Goal: Information Seeking & Learning: Check status

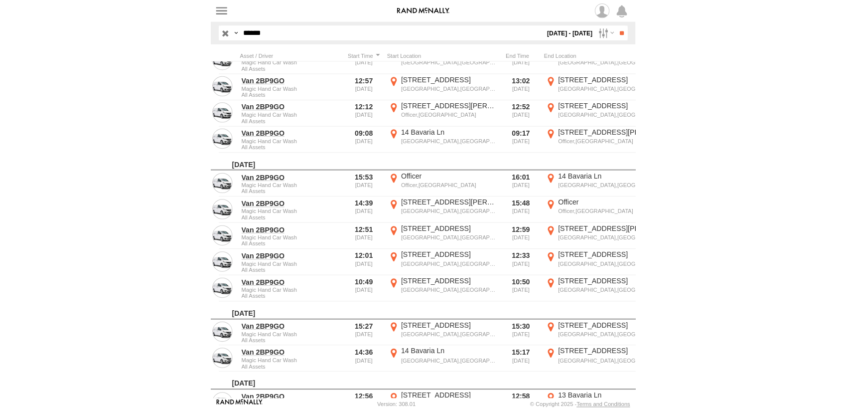
scroll to position [120, 0]
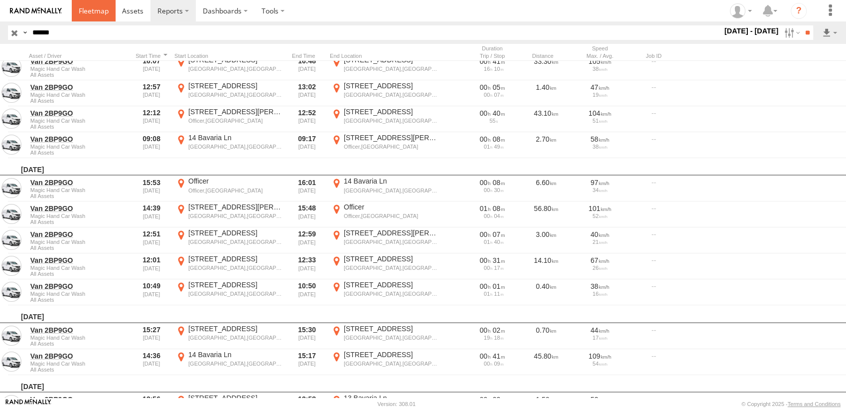
click at [103, 17] on link at bounding box center [94, 10] width 44 height 21
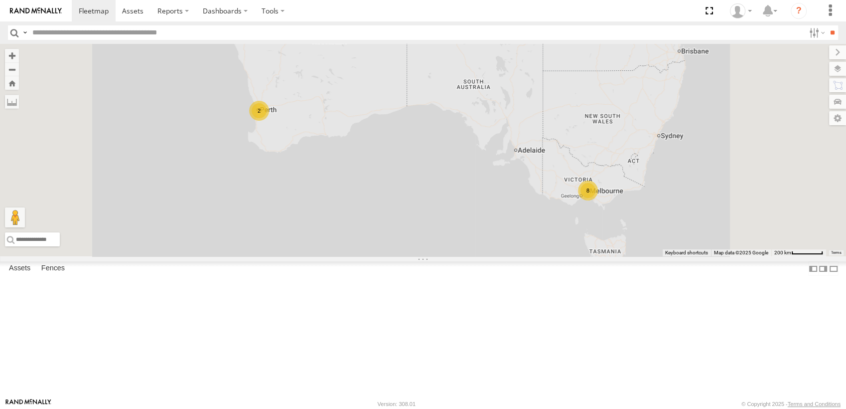
click at [0, 0] on span at bounding box center [0, 0] width 0 height 0
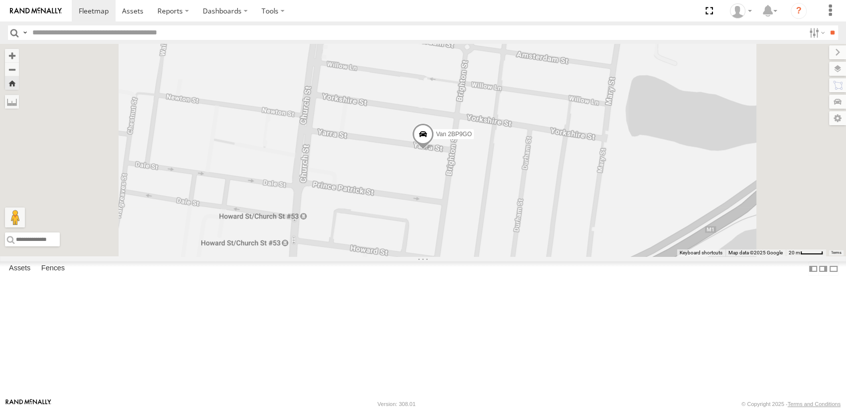
click at [0, 0] on span at bounding box center [0, 0] width 0 height 0
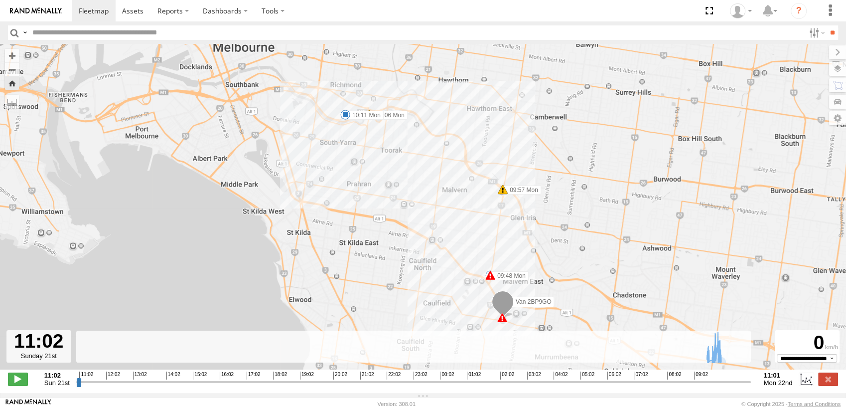
click at [715, 378] on div "11:02 12:02 13:02 14:02 15:02 16:02 17:02 18:02 19:02 20:02 21:02 22:02 23:02 0…" at bounding box center [413, 374] width 668 height 7
type input "**********"
click at [717, 382] on input "range" at bounding box center [413, 381] width 675 height 9
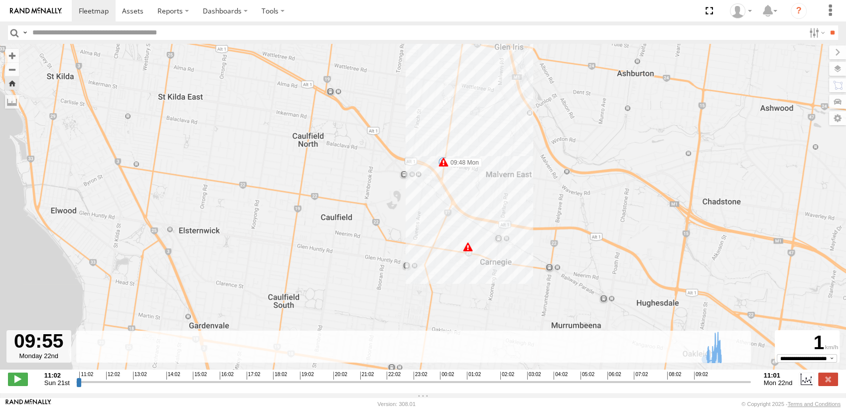
drag, startPoint x: 493, startPoint y: 289, endPoint x: 517, endPoint y: 209, distance: 83.4
click at [517, 209] on div "Van 2BP9GO 09:45 Mon 09:48 Mon 09:57 Mon 10:06 Mon 10:11 Mon 7" at bounding box center [423, 212] width 846 height 336
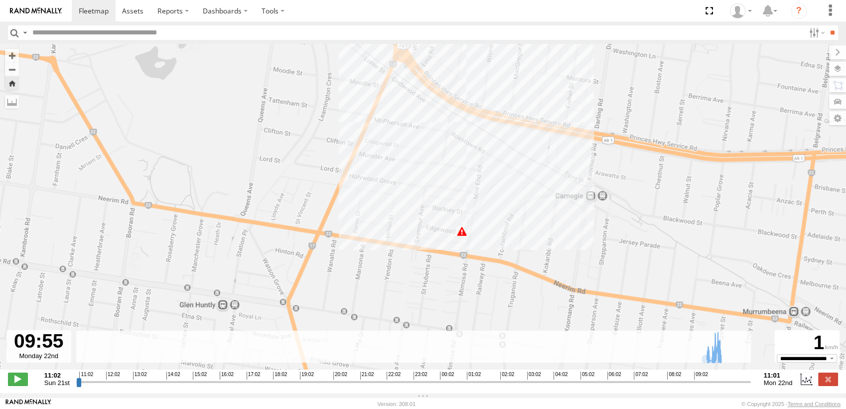
click at [460, 232] on div "7" at bounding box center [462, 231] width 10 height 10
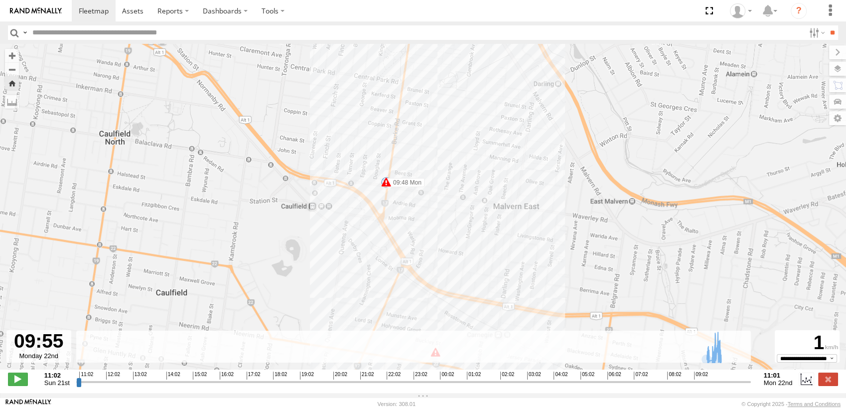
drag, startPoint x: 389, startPoint y: 86, endPoint x: 417, endPoint y: 211, distance: 128.2
click at [417, 211] on div "Van 2BP9GO 09:45 Mon 09:48 Mon 09:57 Mon 10:06 Mon 10:11 Mon 7" at bounding box center [423, 212] width 846 height 336
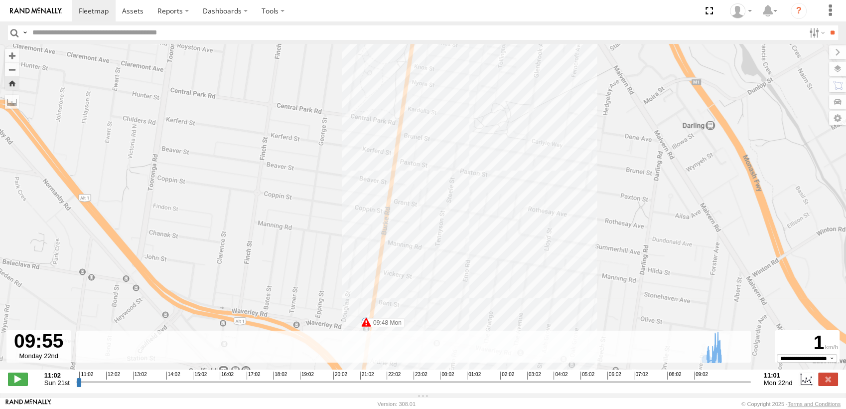
drag, startPoint x: 422, startPoint y: 167, endPoint x: 407, endPoint y: 333, distance: 166.7
click at [407, 333] on div "Van 2BP9GO 09:45 Mon 09:48 Mon 09:57 Mon 10:06 Mon 10:11 Mon" at bounding box center [423, 212] width 846 height 336
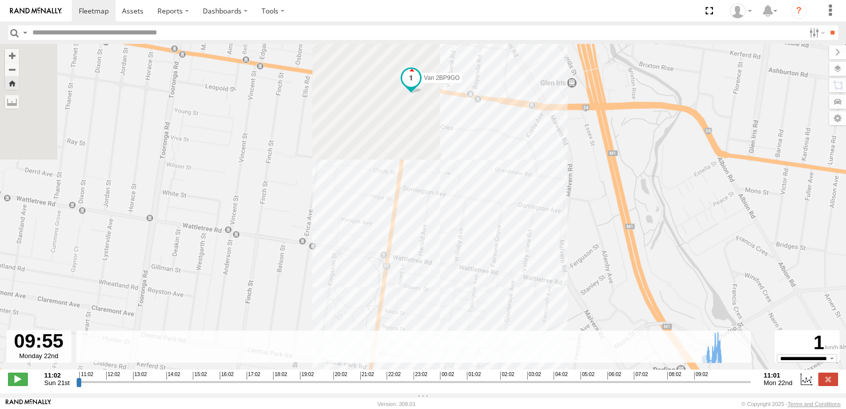
drag, startPoint x: 436, startPoint y: 106, endPoint x: 410, endPoint y: 325, distance: 220.9
click at [410, 325] on div "Van 2BP9GO 09:45 Mon 09:48 Mon 09:57 Mon 10:06 Mon 10:11 Mon" at bounding box center [423, 212] width 846 height 336
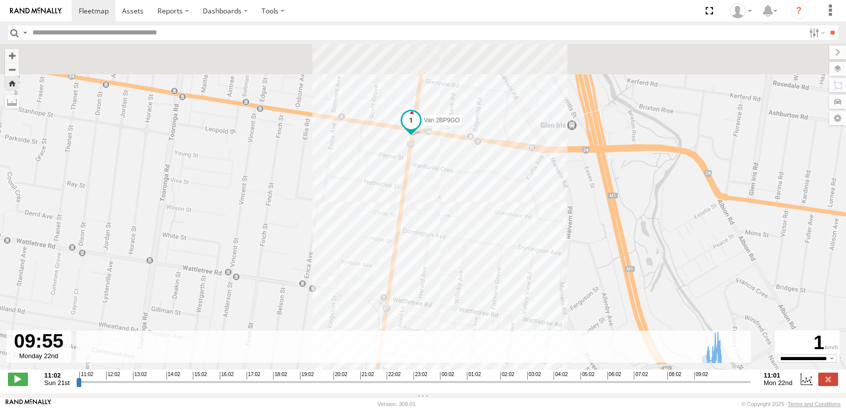
drag, startPoint x: 416, startPoint y: 148, endPoint x: 416, endPoint y: 227, distance: 79.8
click at [416, 227] on div "Van 2BP9GO 09:45 Mon 09:48 Mon 09:57 Mon 10:06 Mon 10:11 Mon" at bounding box center [423, 212] width 846 height 336
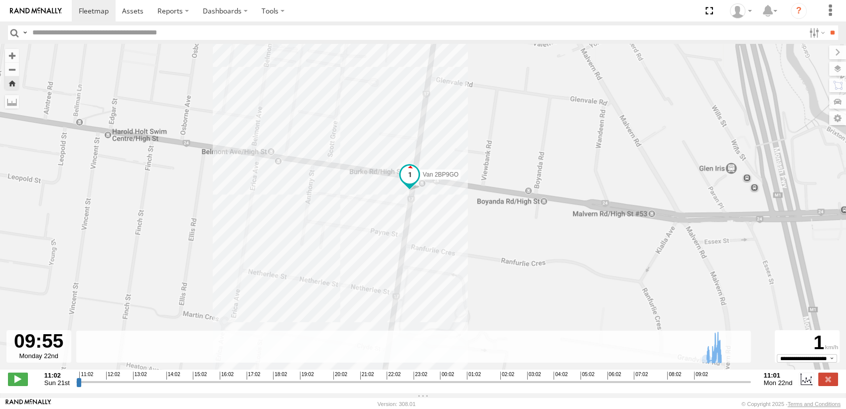
click at [407, 190] on span at bounding box center [410, 177] width 22 height 27
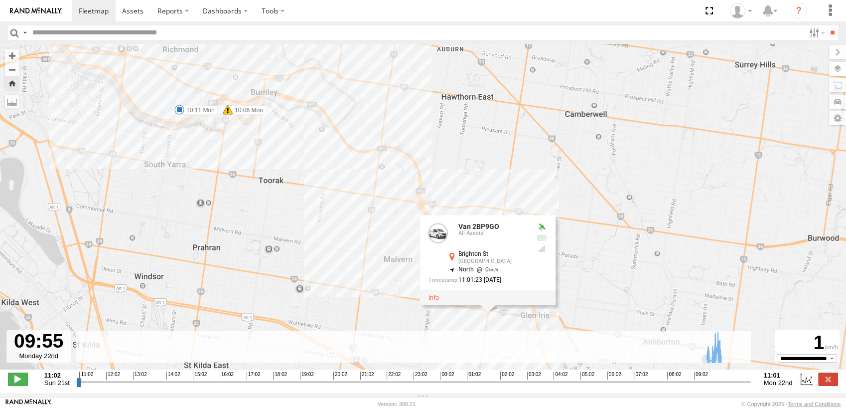
drag, startPoint x: 189, startPoint y: 133, endPoint x: 234, endPoint y: 194, distance: 75.6
click at [234, 194] on div "Van 2BP9GO 09:45 Mon 09:48 Mon 09:57 Mon 10:06 Mon 10:11 Mon Van 2BP9GO All Ass…" at bounding box center [423, 212] width 846 height 336
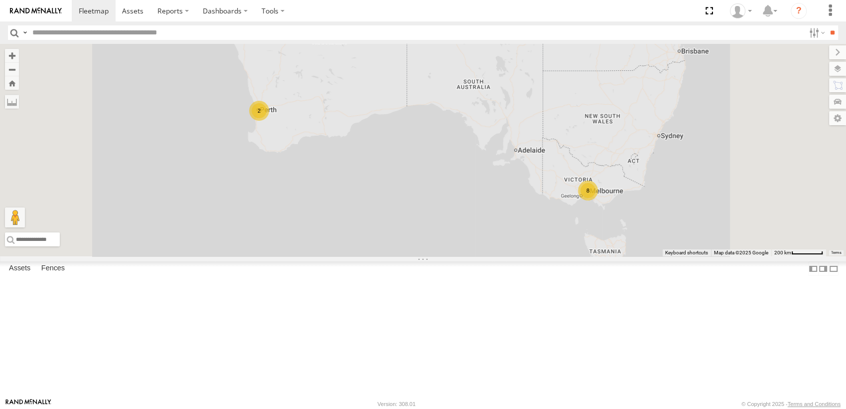
click at [0, 0] on span at bounding box center [0, 0] width 0 height 0
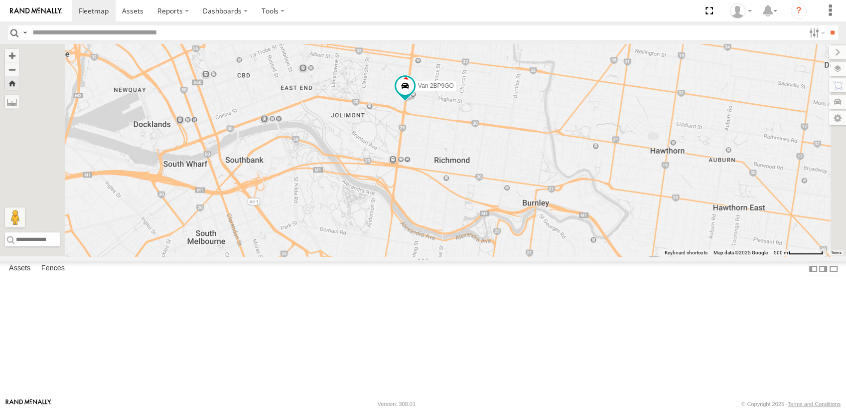
drag, startPoint x: 597, startPoint y: 269, endPoint x: 595, endPoint y: 128, distance: 141.1
click at [595, 128] on div "Van 2BP9GO" at bounding box center [423, 150] width 846 height 212
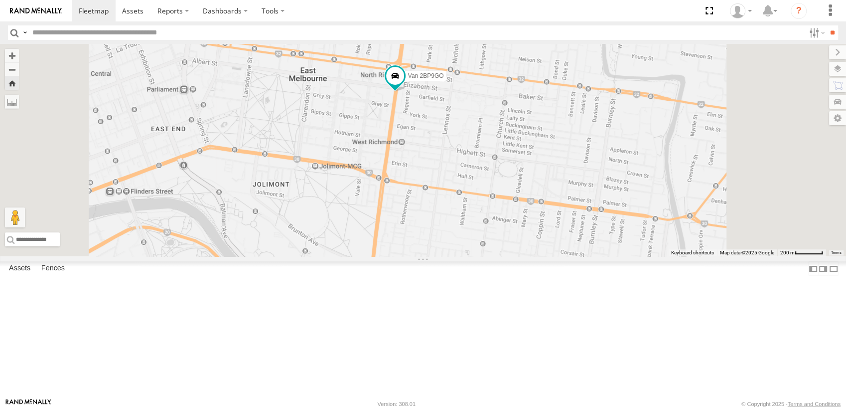
drag, startPoint x: 530, startPoint y: 175, endPoint x: 529, endPoint y: 293, distance: 117.7
click at [529, 256] on div "Van 2BP9GO" at bounding box center [423, 150] width 846 height 212
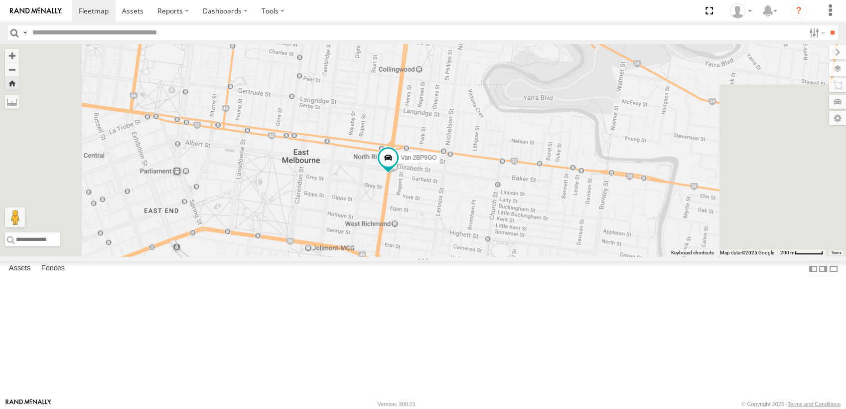
drag, startPoint x: 546, startPoint y: 201, endPoint x: 538, endPoint y: 266, distance: 64.8
click at [538, 256] on div "Van 2BP9GO" at bounding box center [423, 150] width 846 height 212
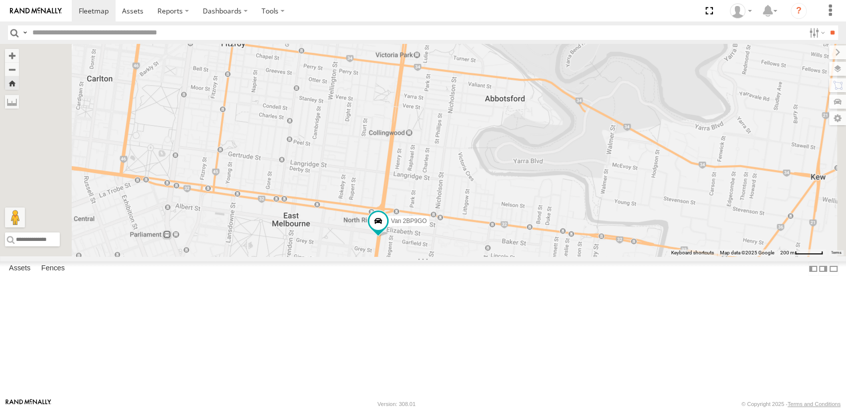
drag, startPoint x: 580, startPoint y: 152, endPoint x: 570, endPoint y: 213, distance: 62.6
click at [570, 213] on div "Van 2BP9GO" at bounding box center [423, 150] width 846 height 212
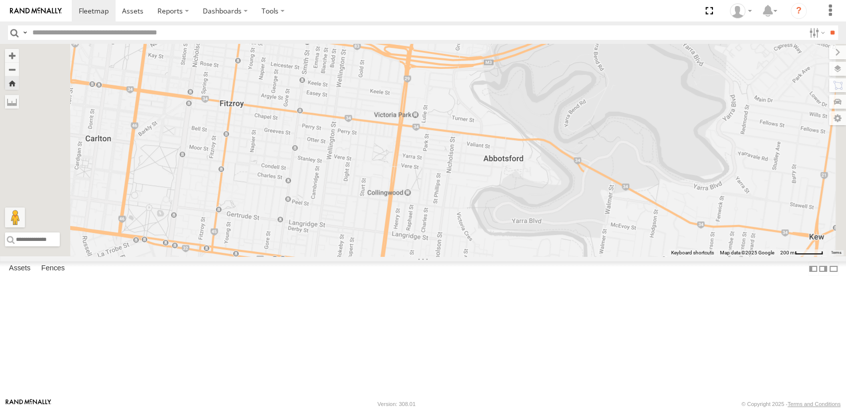
drag, startPoint x: 564, startPoint y: 190, endPoint x: 562, endPoint y: 240, distance: 49.9
click at [562, 240] on div "Van 2BP9GO" at bounding box center [423, 150] width 846 height 212
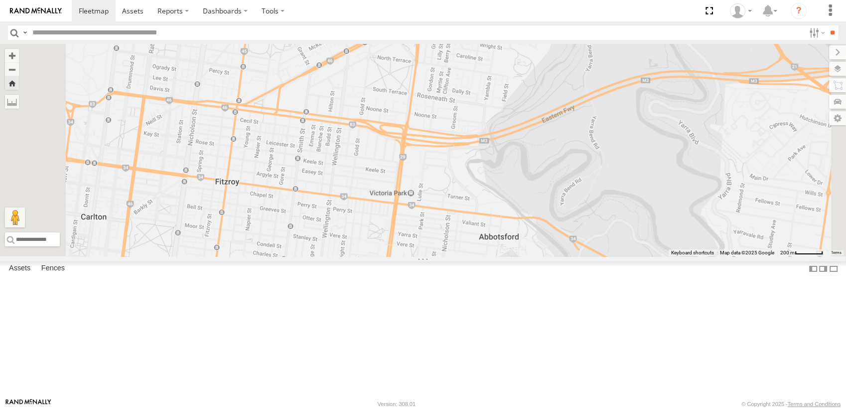
drag, startPoint x: 570, startPoint y: 174, endPoint x: 566, endPoint y: 253, distance: 79.4
click at [566, 253] on div "Van 2BP9GO" at bounding box center [423, 150] width 846 height 212
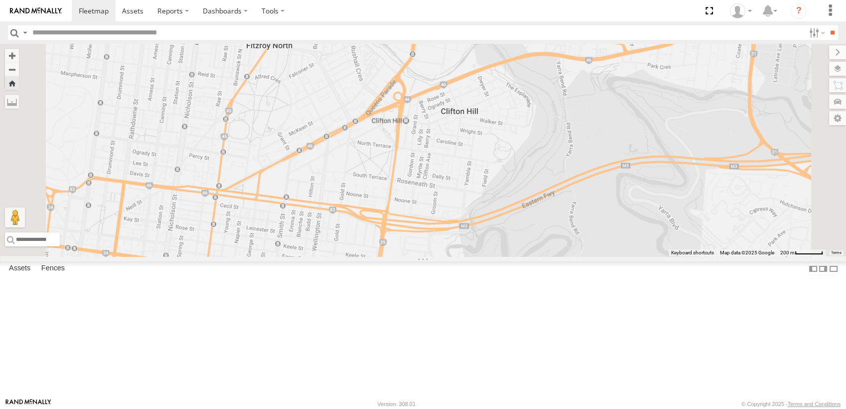
drag, startPoint x: 566, startPoint y: 206, endPoint x: 550, endPoint y: 263, distance: 59.5
click at [550, 256] on div "Van 2BP9GO" at bounding box center [423, 150] width 846 height 212
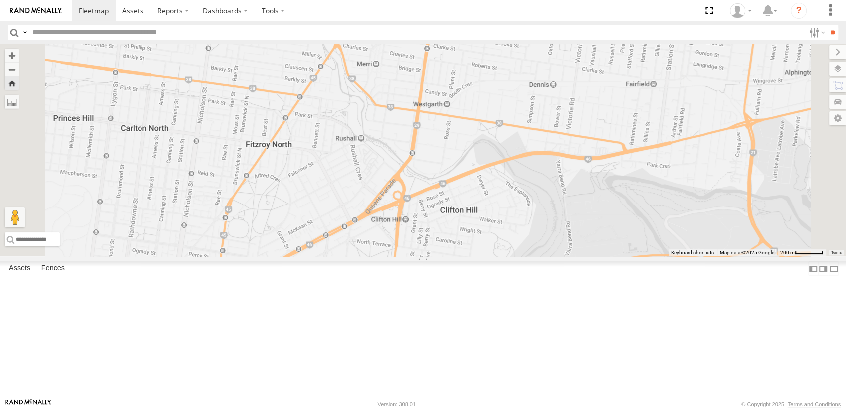
drag, startPoint x: 562, startPoint y: 226, endPoint x: 562, endPoint y: 321, distance: 95.2
click at [562, 256] on div "Van 2BP9GO" at bounding box center [423, 150] width 846 height 212
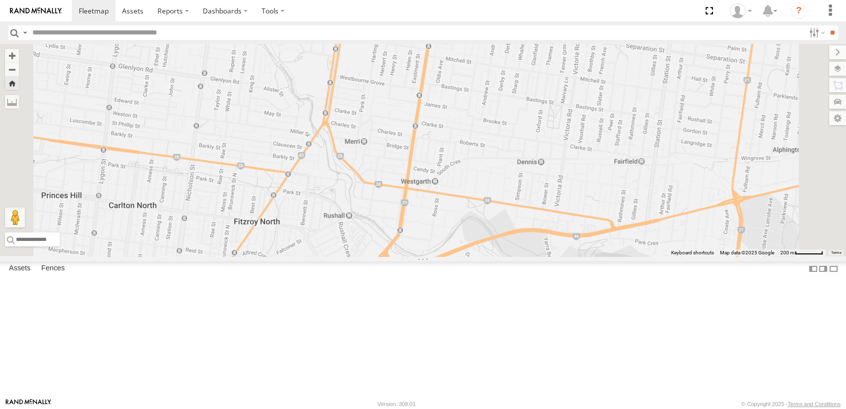
drag, startPoint x: 565, startPoint y: 210, endPoint x: 553, endPoint y: 292, distance: 82.6
click at [553, 256] on div "Van 2BP9GO" at bounding box center [423, 150] width 846 height 212
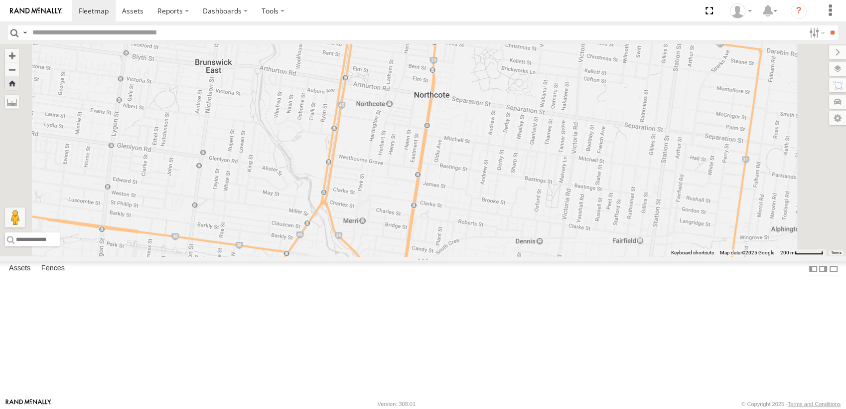
drag, startPoint x: 562, startPoint y: 207, endPoint x: 560, endPoint y: 288, distance: 80.8
click at [560, 256] on div "Van 2BP9GO" at bounding box center [423, 150] width 846 height 212
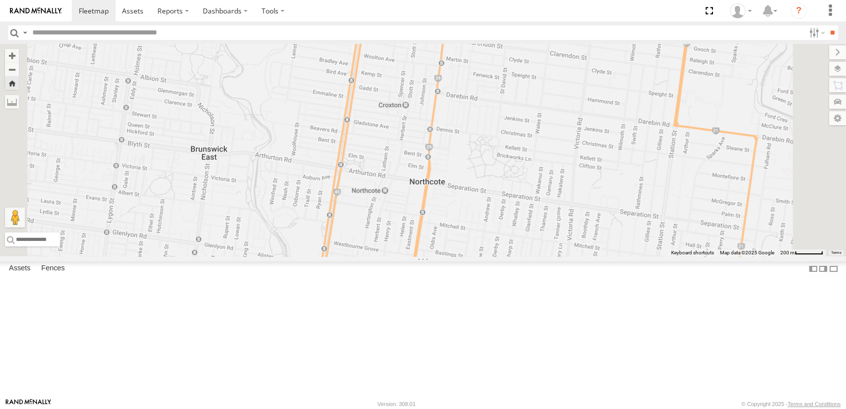
drag, startPoint x: 570, startPoint y: 209, endPoint x: 566, endPoint y: 328, distance: 118.7
click at [566, 256] on div "Van 2BP9GO" at bounding box center [423, 150] width 846 height 212
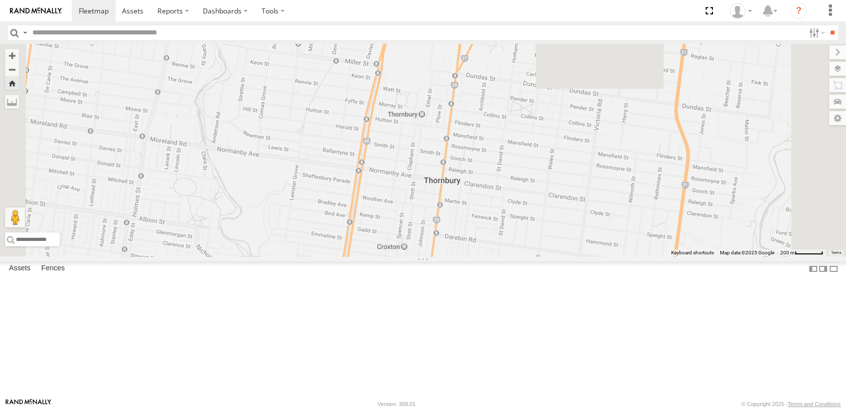
drag, startPoint x: 581, startPoint y: 241, endPoint x: 579, endPoint y: 340, distance: 99.7
click at [579, 256] on div "Van 2BP9GO" at bounding box center [423, 150] width 846 height 212
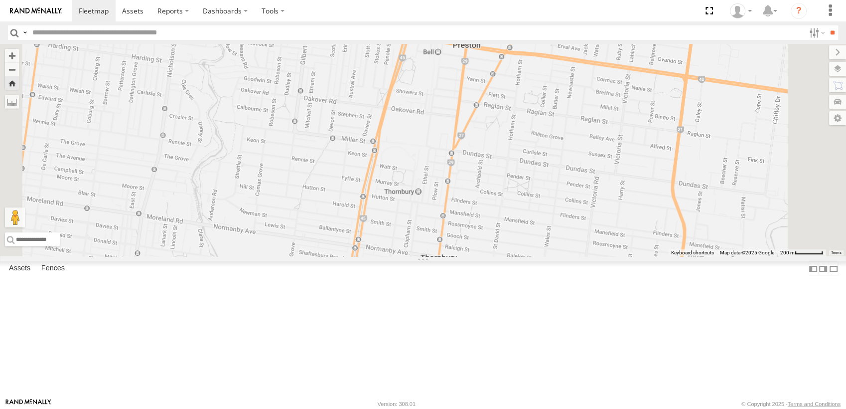
drag, startPoint x: 594, startPoint y: 265, endPoint x: 590, endPoint y: 344, distance: 79.3
click at [590, 256] on div "Van 2BP9GO" at bounding box center [423, 150] width 846 height 212
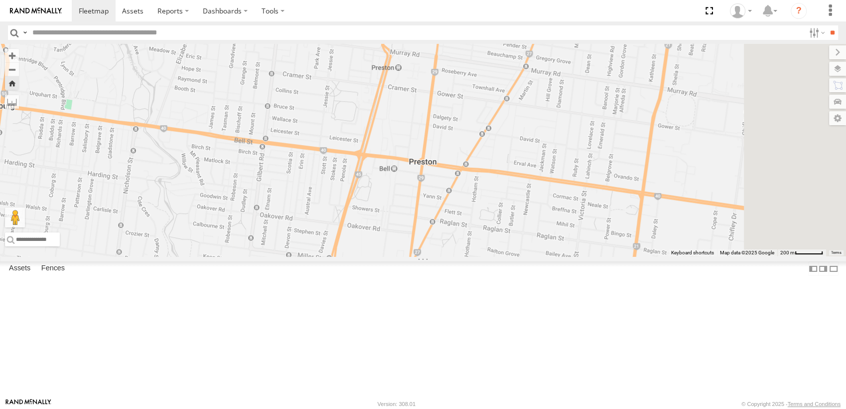
drag, startPoint x: 603, startPoint y: 283, endPoint x: 570, endPoint y: 367, distance: 90.3
click at [570, 256] on div "Van 2BP9GO" at bounding box center [423, 150] width 846 height 212
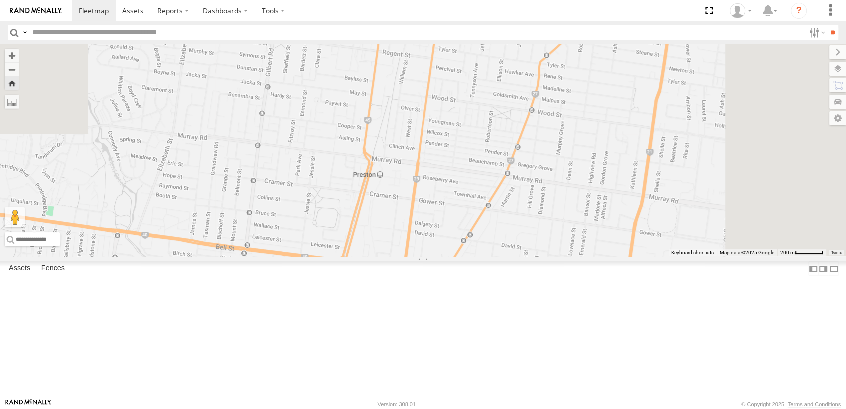
drag, startPoint x: 593, startPoint y: 324, endPoint x: 574, endPoint y: 414, distance: 92.1
click at [574, 408] on html at bounding box center [423, 204] width 846 height 409
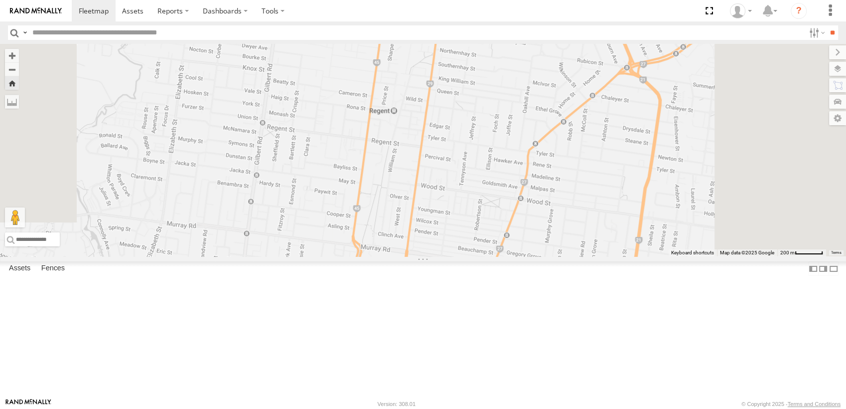
drag, startPoint x: 624, startPoint y: 320, endPoint x: 614, endPoint y: 411, distance: 92.3
click at [614, 408] on html at bounding box center [423, 204] width 846 height 409
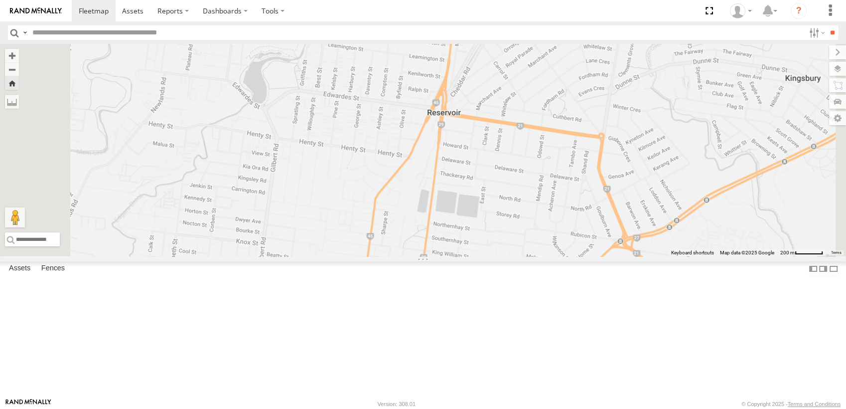
drag, startPoint x: 589, startPoint y: 299, endPoint x: 585, endPoint y: 395, distance: 96.3
click at [585, 256] on div "Van 2BP9GO" at bounding box center [423, 150] width 846 height 212
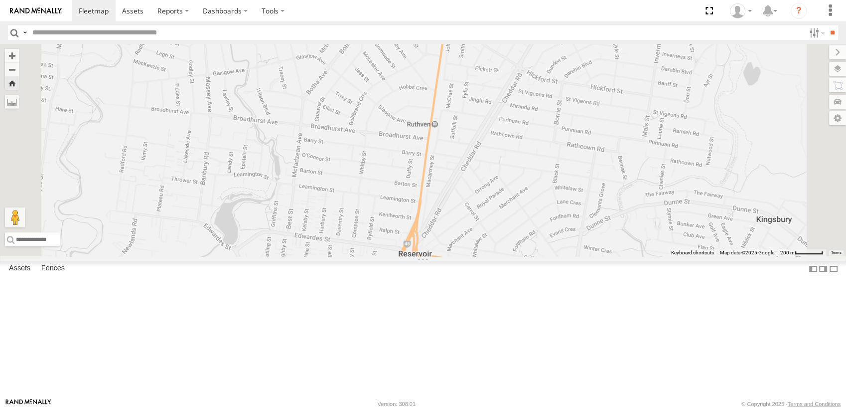
drag, startPoint x: 597, startPoint y: 272, endPoint x: 567, endPoint y: 418, distance: 149.2
click at [567, 408] on html at bounding box center [423, 204] width 846 height 409
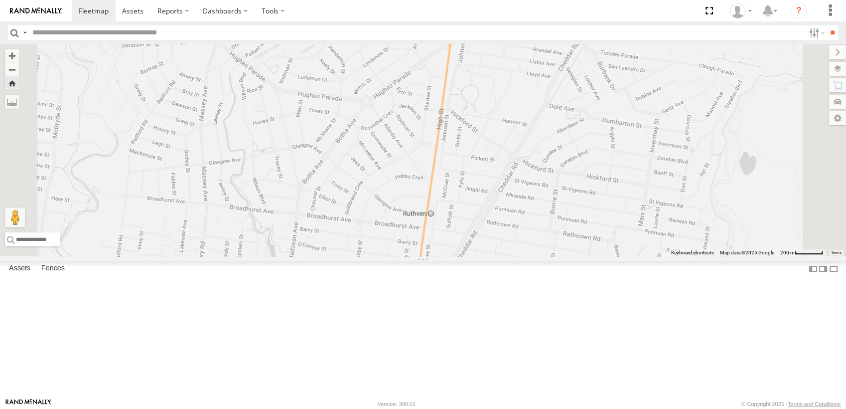
drag, startPoint x: 577, startPoint y: 311, endPoint x: 575, endPoint y: 393, distance: 82.3
click at [575, 256] on div "Van 2BP9GO" at bounding box center [423, 150] width 846 height 212
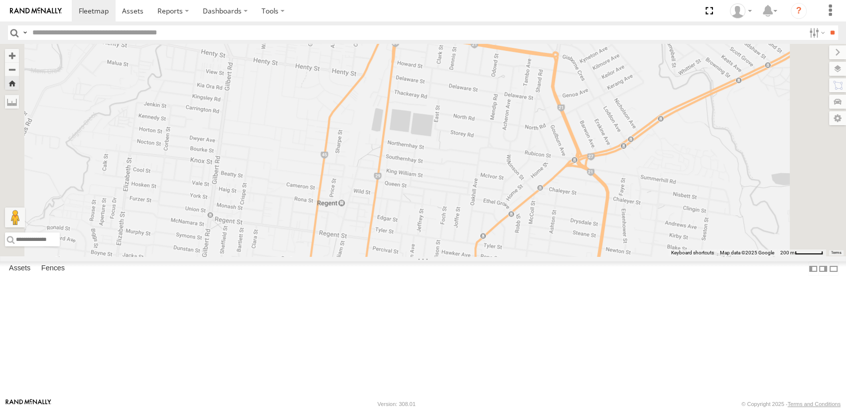
drag, startPoint x: 573, startPoint y: 369, endPoint x: 560, endPoint y: 57, distance: 312.8
click at [560, 57] on div "Van 2BP9GO" at bounding box center [423, 150] width 846 height 212
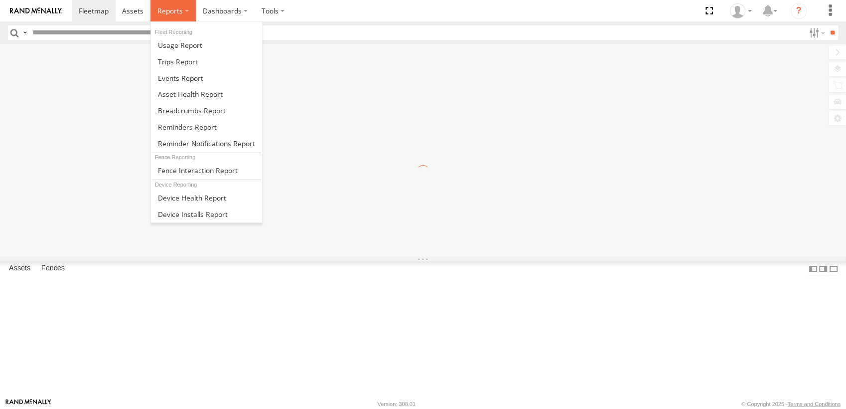
click at [178, 11] on span at bounding box center [170, 10] width 25 height 9
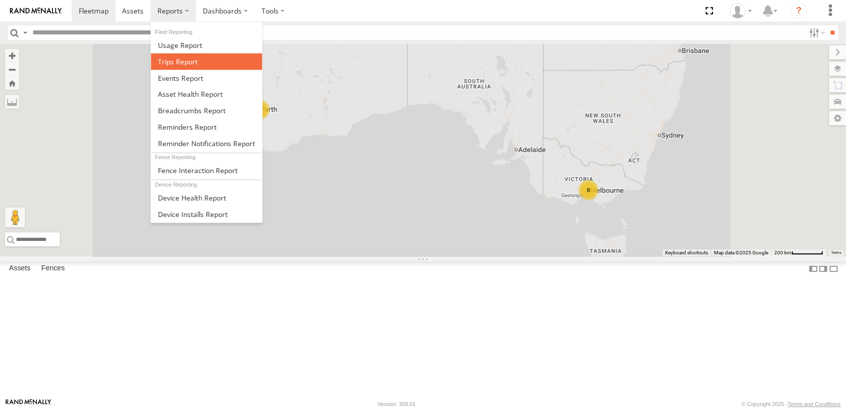
click at [188, 65] on span at bounding box center [178, 61] width 40 height 9
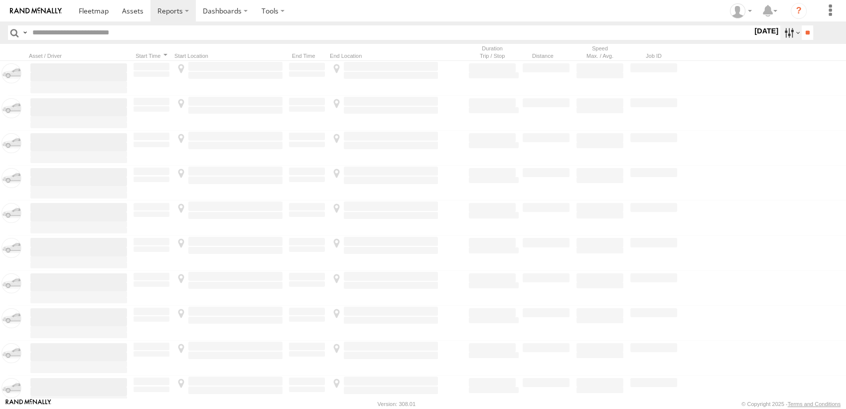
click at [783, 33] on label at bounding box center [791, 32] width 21 height 14
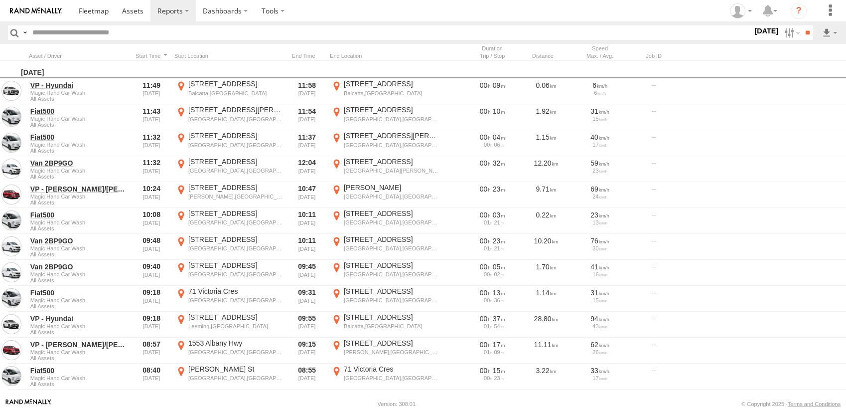
click at [0, 0] on label at bounding box center [0, 0] width 0 height 0
click at [805, 29] on input "**" at bounding box center [807, 32] width 11 height 14
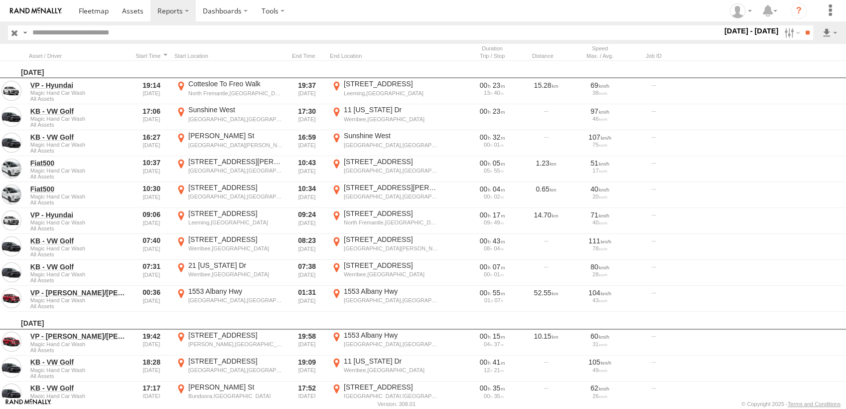
click at [111, 34] on input "text" at bounding box center [375, 32] width 694 height 14
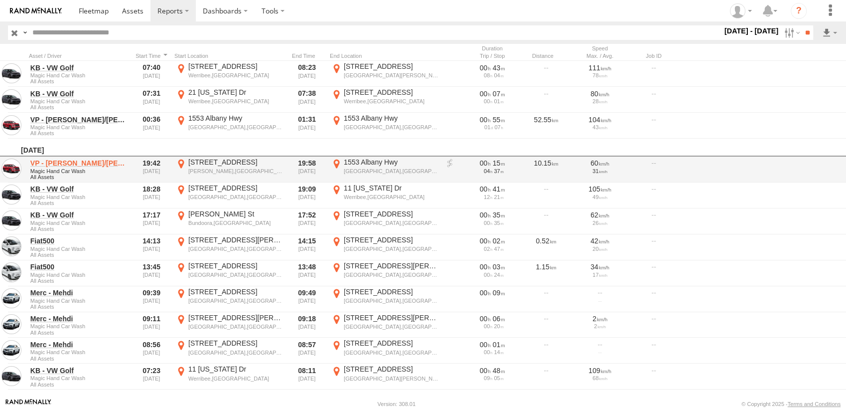
scroll to position [166, 0]
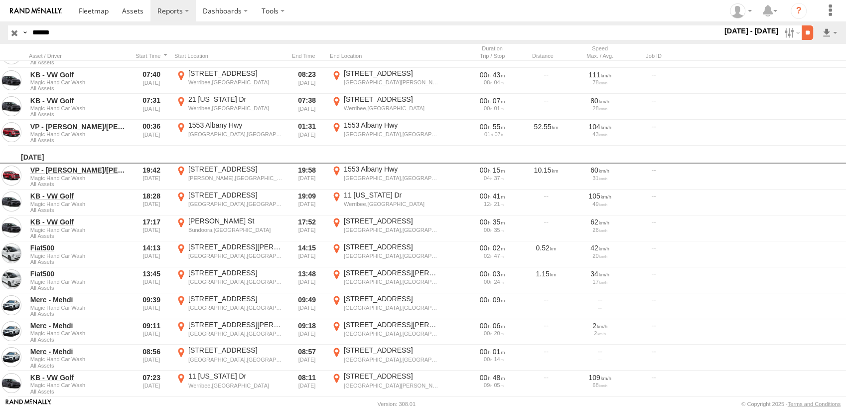
type input "******"
click at [803, 31] on input "**" at bounding box center [807, 32] width 11 height 14
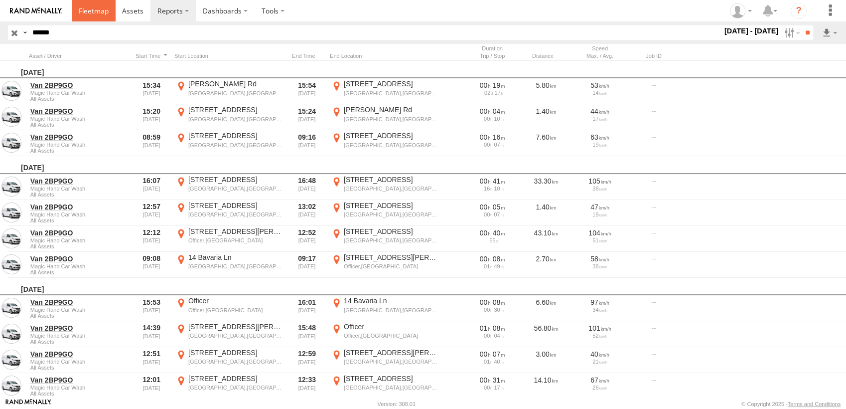
click at [96, 7] on span at bounding box center [94, 10] width 30 height 9
